Goal: Navigation & Orientation: Understand site structure

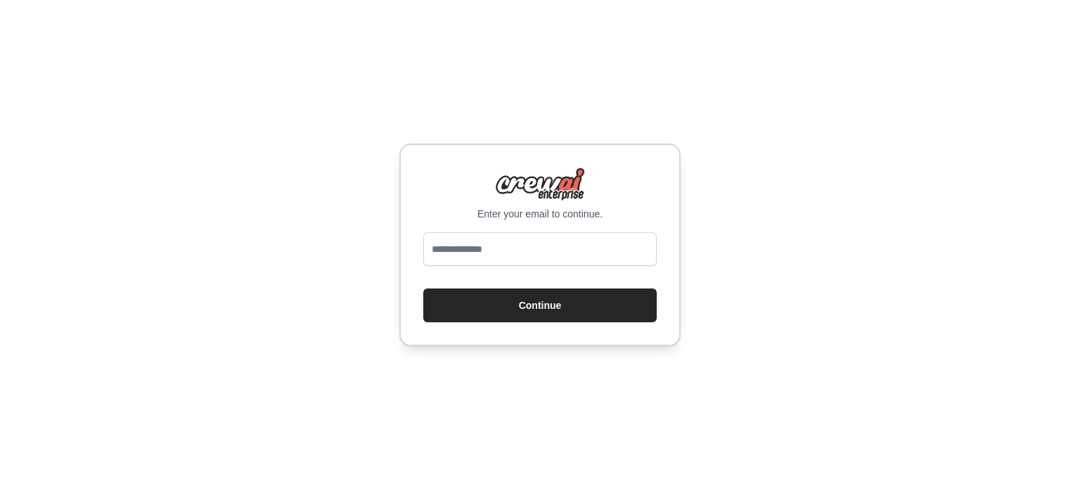
type input "**********"
click at [541, 289] on button "Continue" at bounding box center [539, 305] width 233 height 34
click at [544, 298] on button "Continue" at bounding box center [539, 305] width 233 height 34
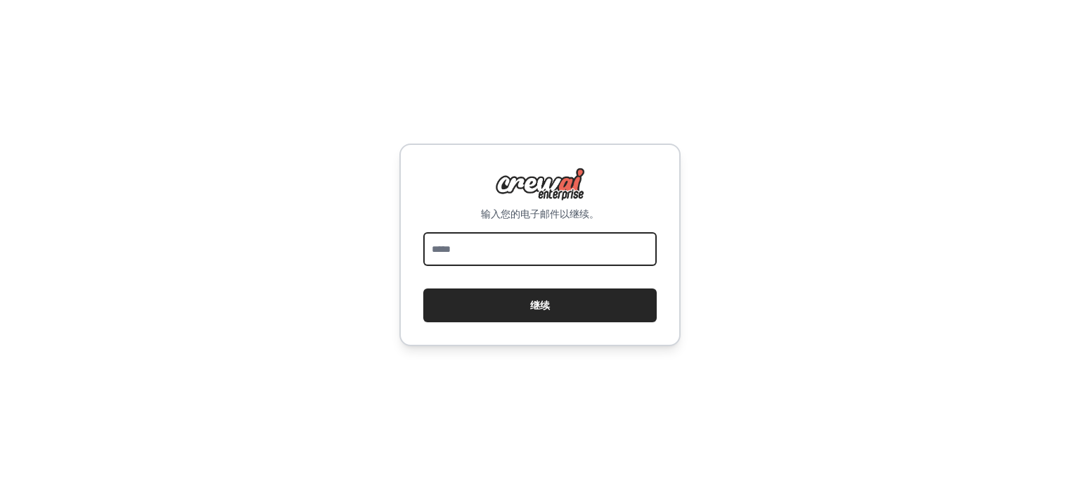
click at [467, 243] on input "email" at bounding box center [539, 249] width 233 height 34
type input "**********"
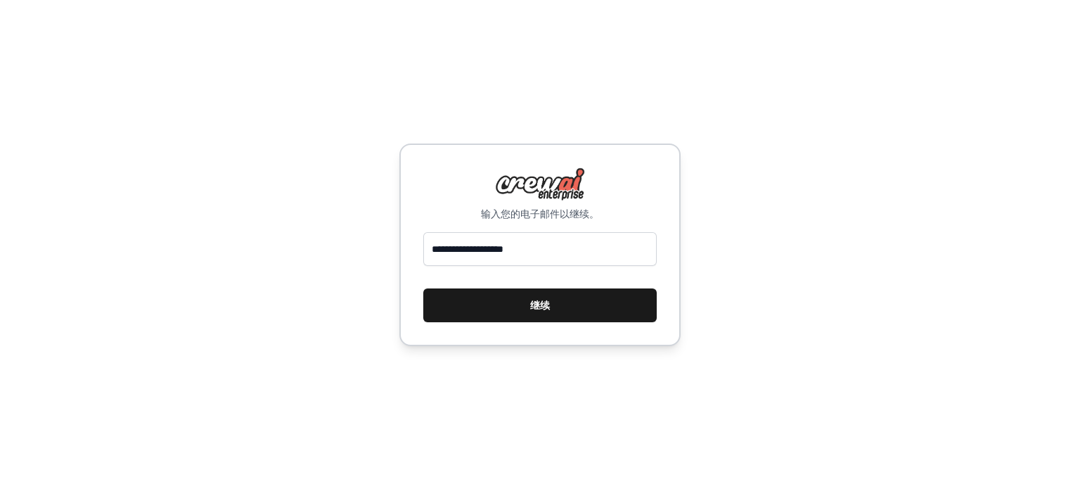
click at [489, 300] on button "继续" at bounding box center [539, 305] width 233 height 34
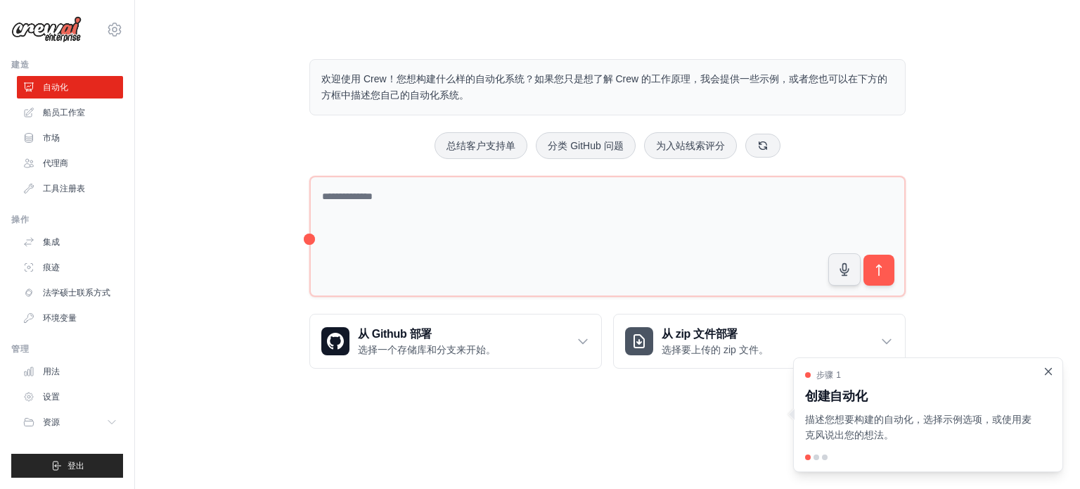
click at [1048, 369] on icon "关闭演练" at bounding box center [1048, 371] width 13 height 13
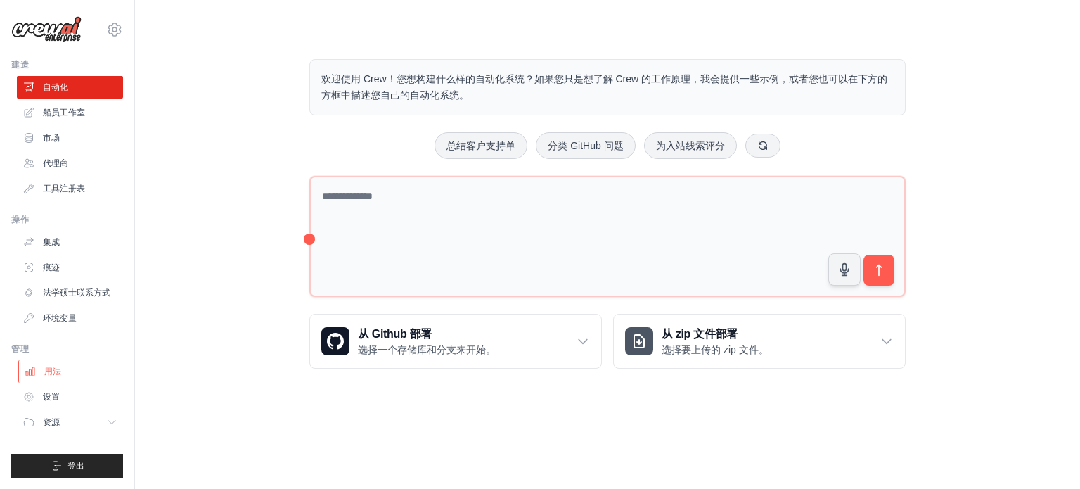
click at [76, 364] on link "用法" at bounding box center [71, 371] width 106 height 23
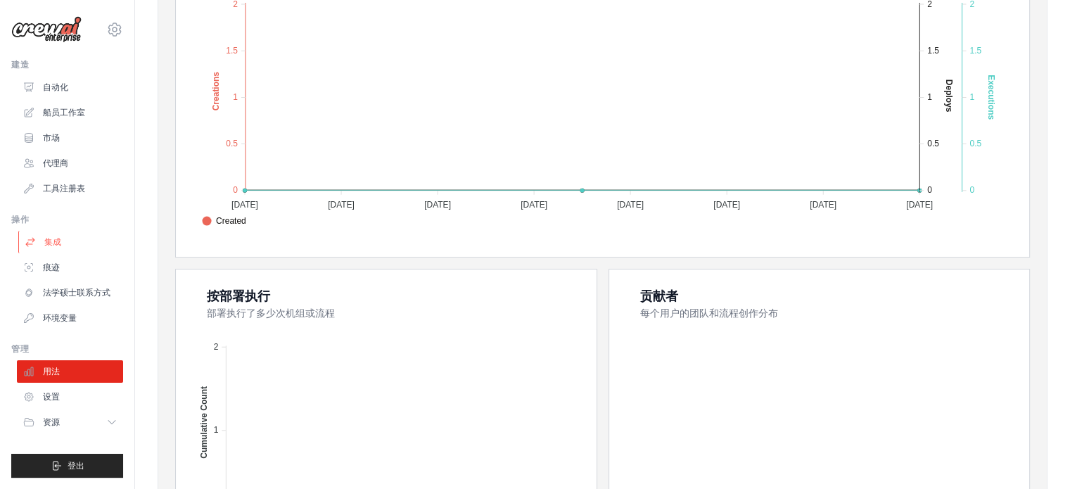
scroll to position [422, 0]
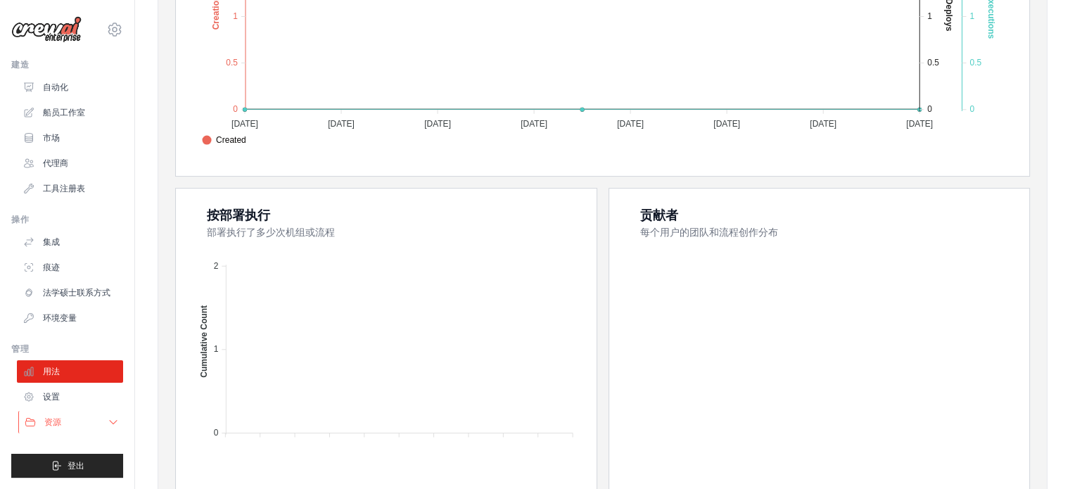
click at [72, 421] on button "资源" at bounding box center [71, 422] width 106 height 23
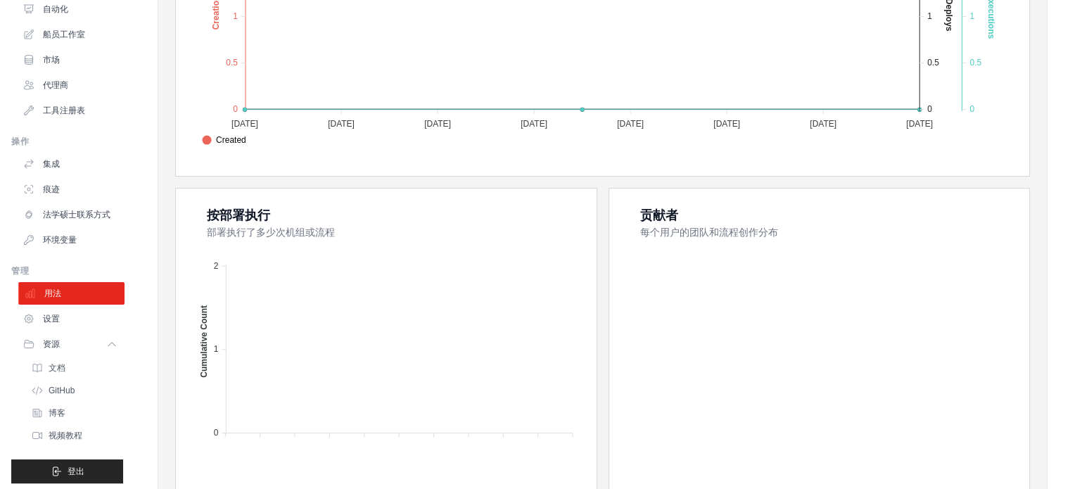
scroll to position [94, 0]
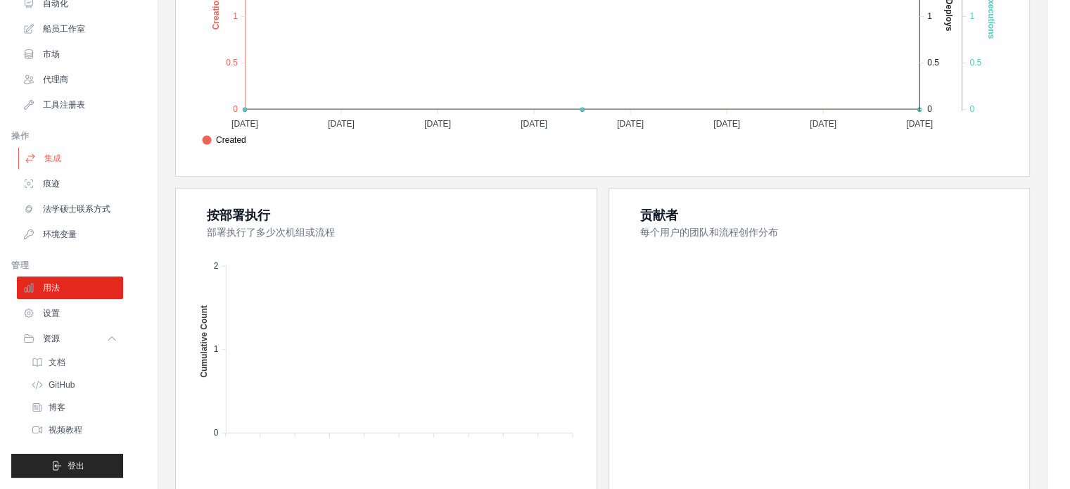
click at [71, 148] on link "集成" at bounding box center [71, 158] width 106 height 23
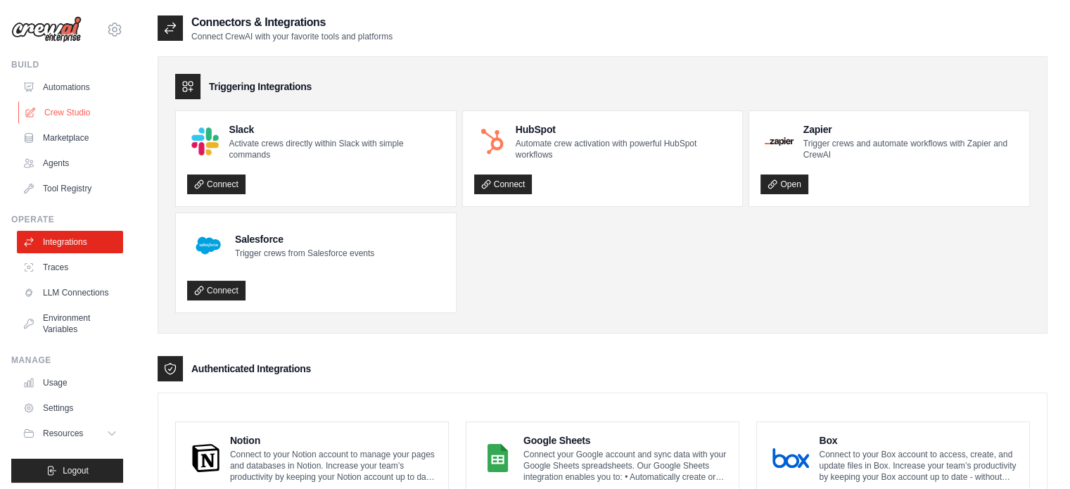
click at [73, 115] on link "Crew Studio" at bounding box center [71, 112] width 106 height 23
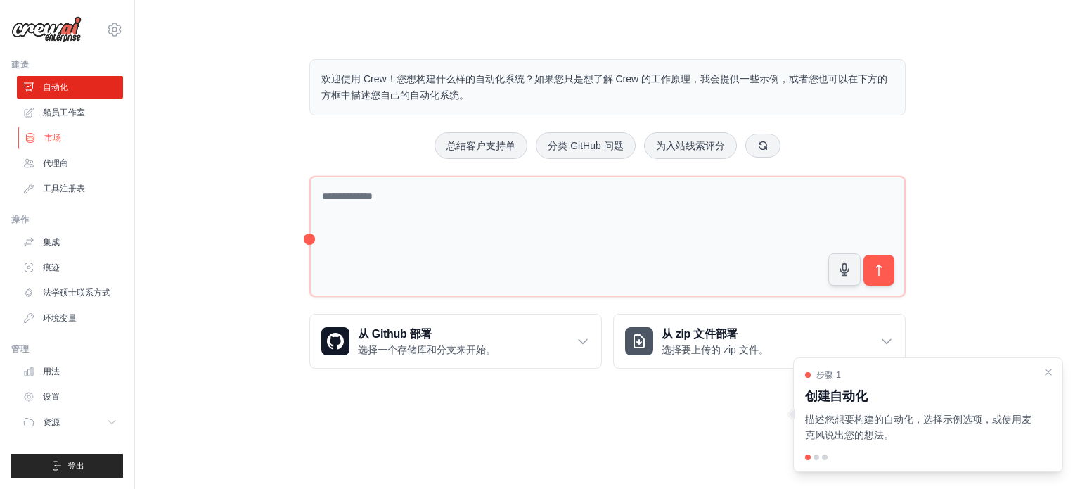
click at [76, 146] on link "市场" at bounding box center [71, 138] width 106 height 23
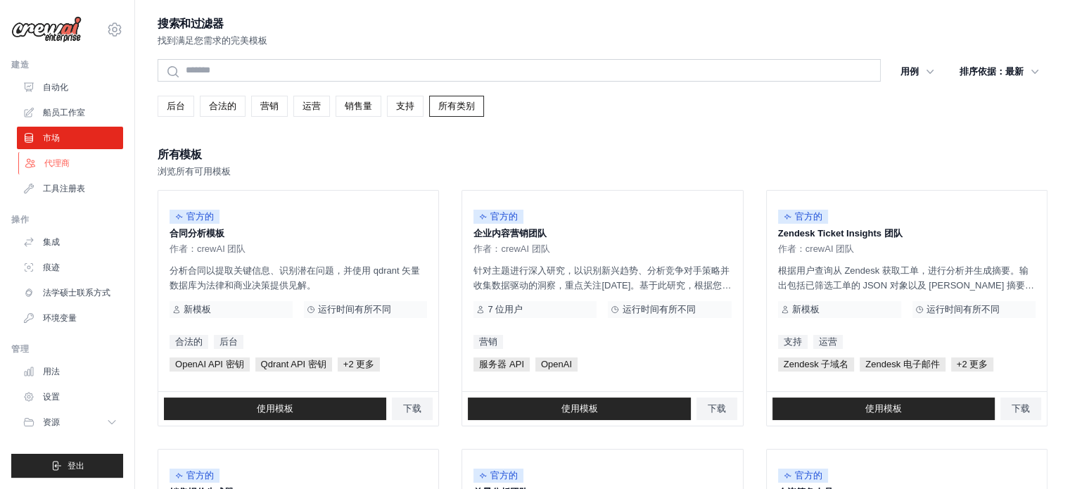
click at [73, 171] on link "代理商" at bounding box center [71, 163] width 106 height 23
